Goal: Navigation & Orientation: Find specific page/section

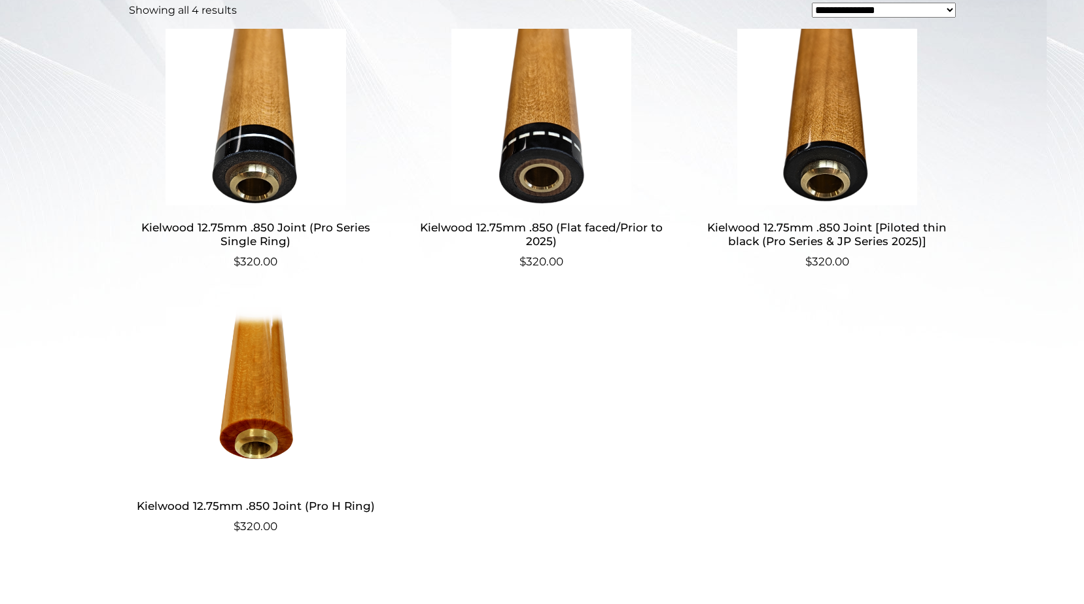
scroll to position [409, 0]
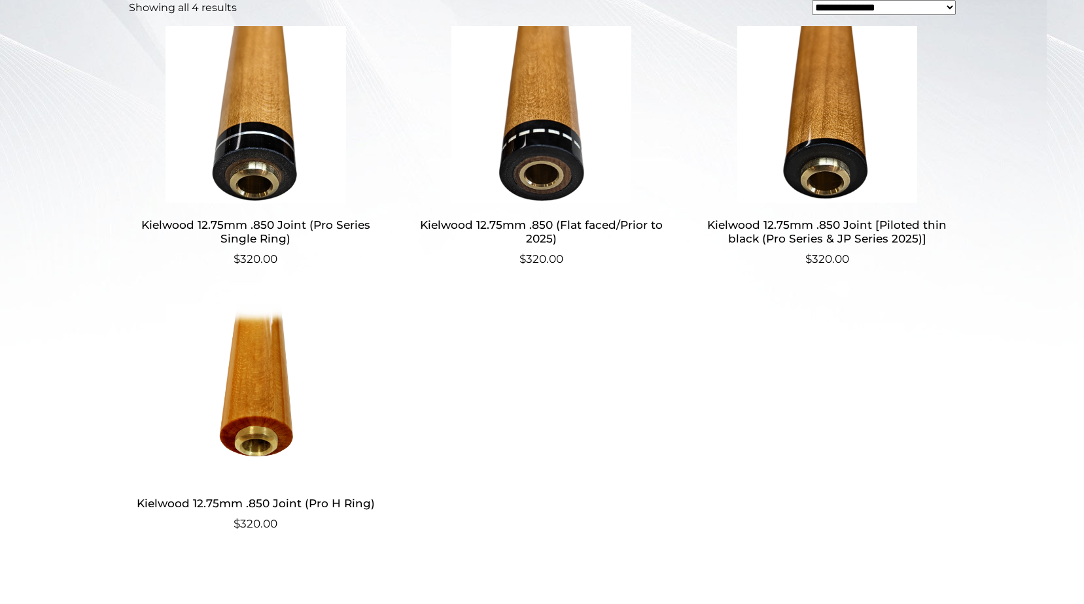
click at [329, 503] on h2 "Kielwood 12.75mm .850 Joint (Pro H Ring)" at bounding box center [256, 503] width 254 height 24
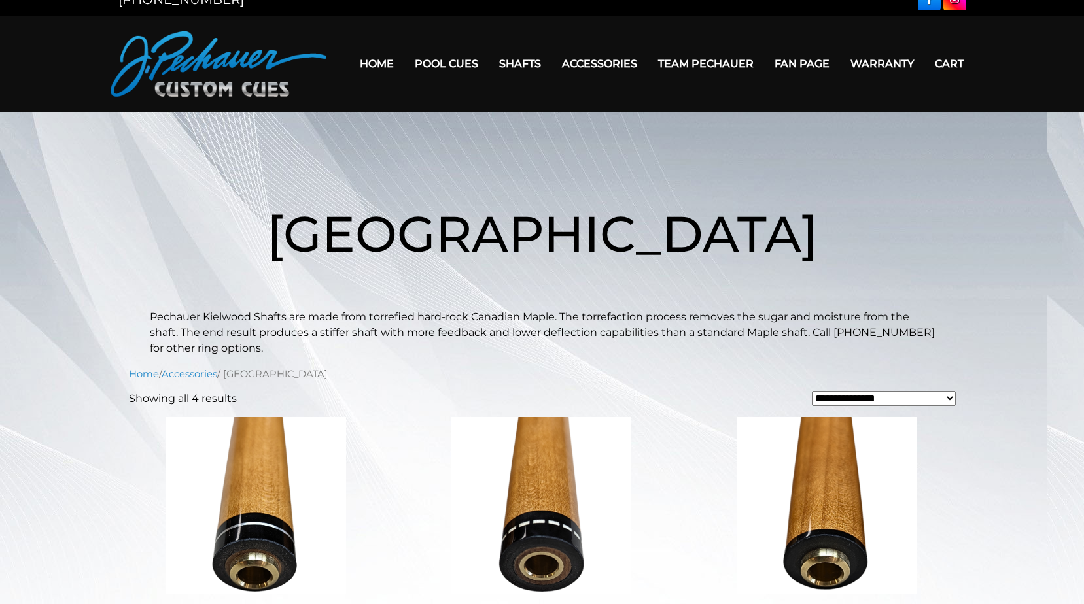
scroll to position [16, 0]
